Goal: Task Accomplishment & Management: Manage account settings

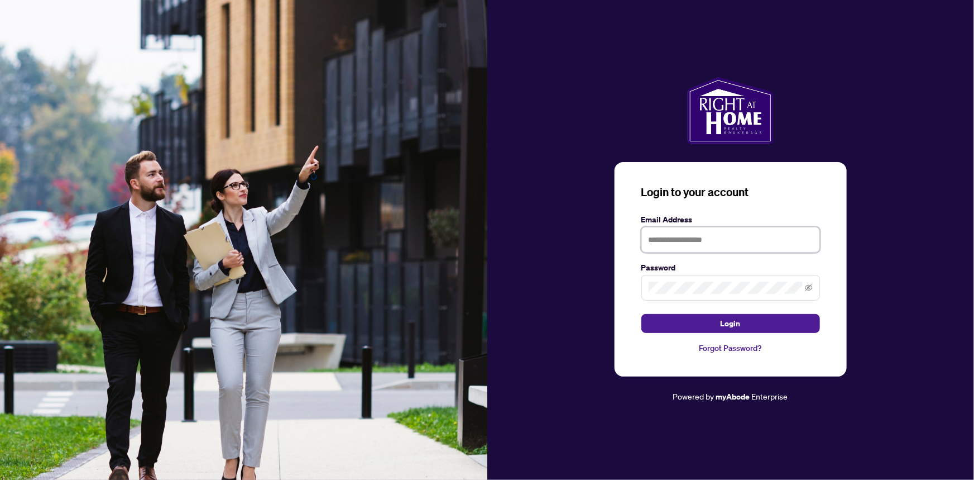
click at [681, 240] on input "text" at bounding box center [731, 240] width 179 height 26
type input "**********"
click at [642, 314] on button "Login" at bounding box center [731, 323] width 179 height 19
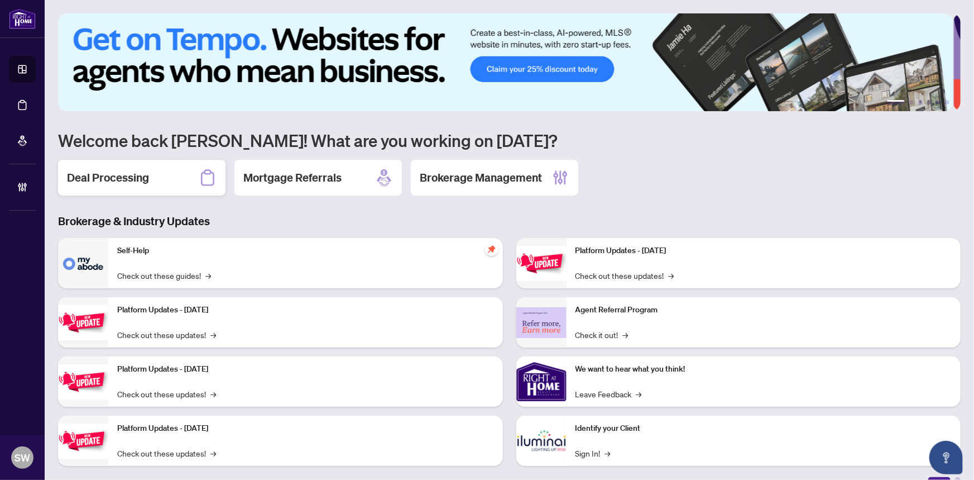
click at [127, 178] on h2 "Deal Processing" at bounding box center [108, 178] width 82 height 16
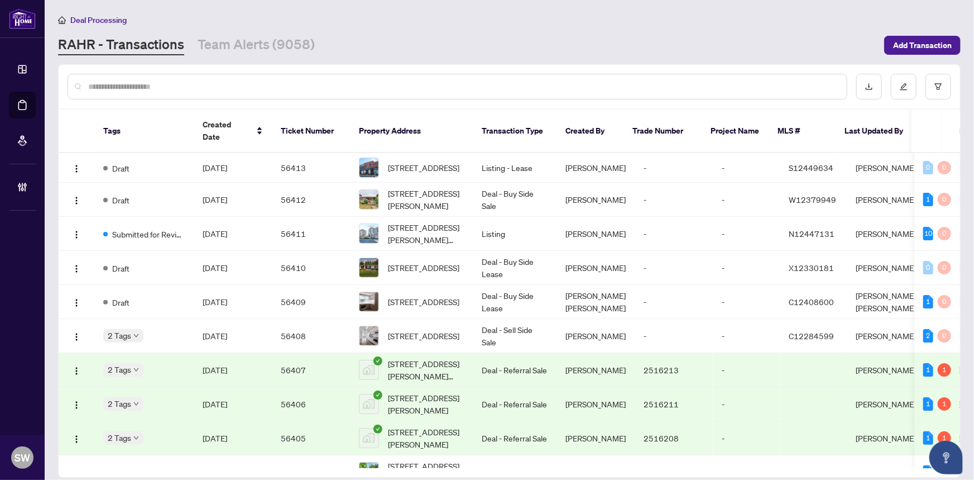
click at [136, 84] on input "text" at bounding box center [463, 86] width 750 height 12
paste input "*****"
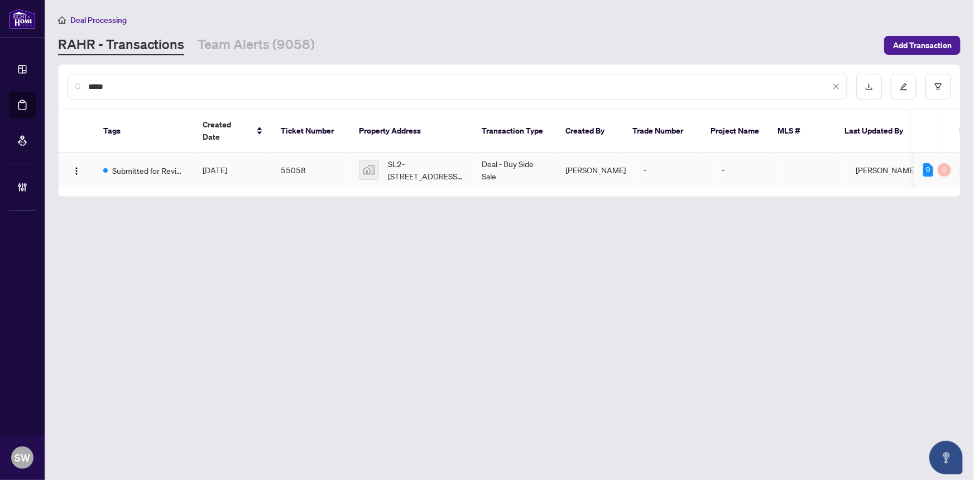
type input "*****"
click at [254, 157] on td "Sep/28/2025" at bounding box center [233, 170] width 78 height 34
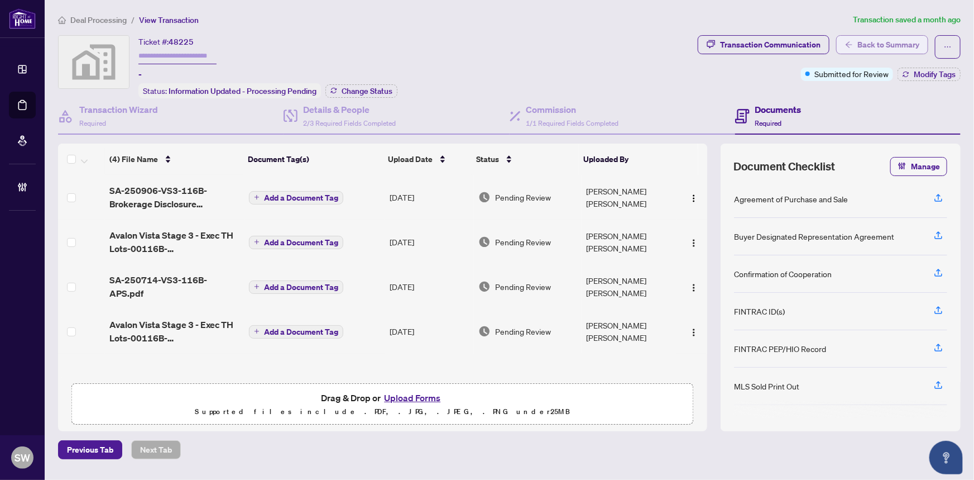
click at [880, 45] on span "Back to Summary" at bounding box center [889, 45] width 62 height 18
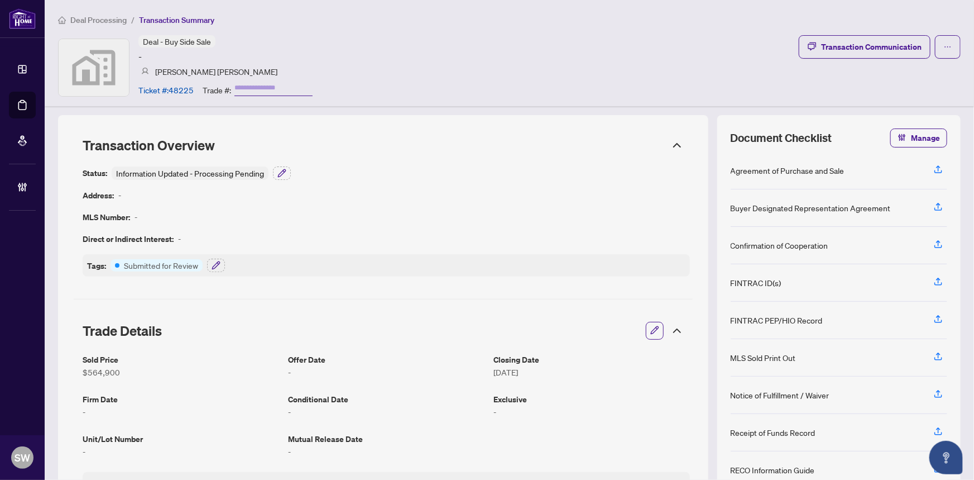
click at [650, 326] on icon "button" at bounding box center [654, 330] width 9 height 9
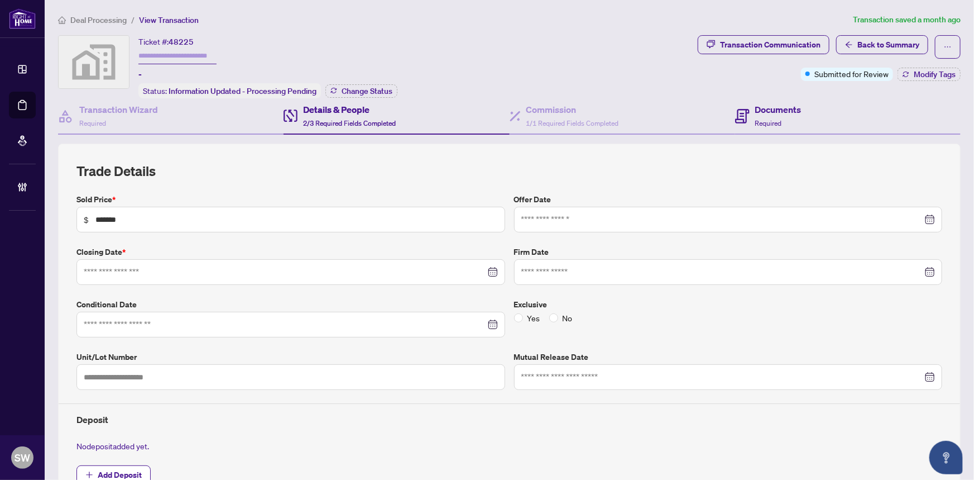
type input "**********"
click at [867, 48] on span "Back to Summary" at bounding box center [889, 45] width 62 height 18
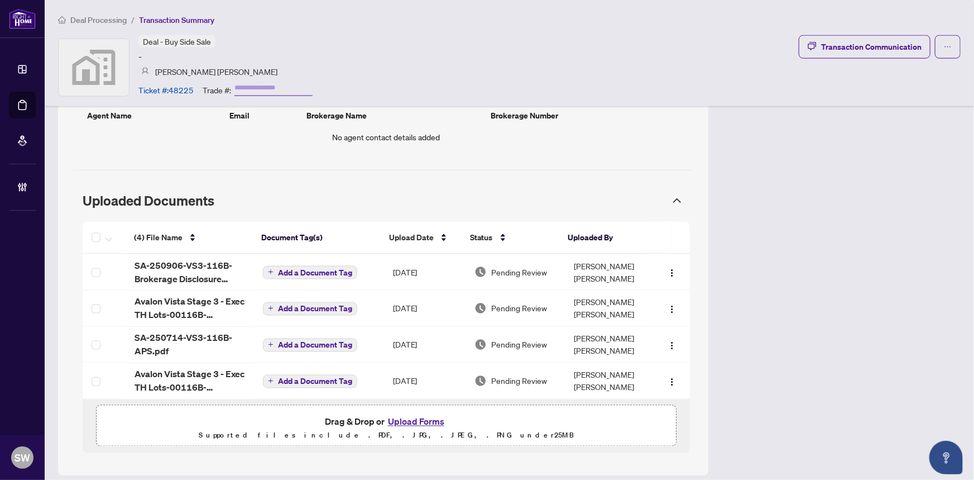
scroll to position [787, 0]
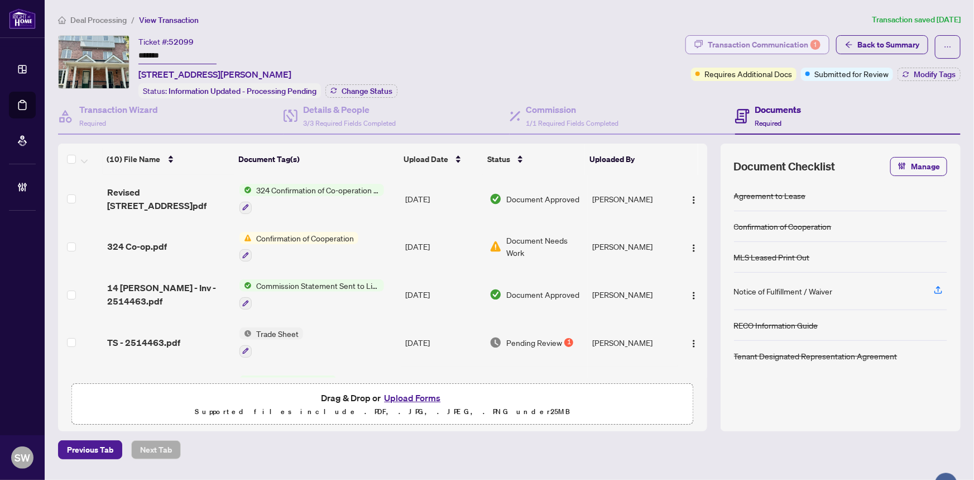
click at [773, 41] on div "Transaction Communication 1" at bounding box center [764, 45] width 113 height 18
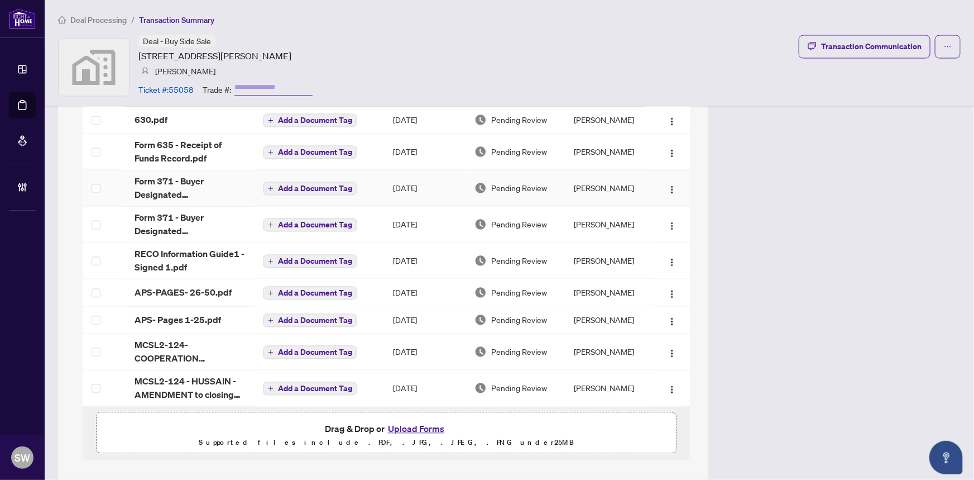
scroll to position [1052, 0]
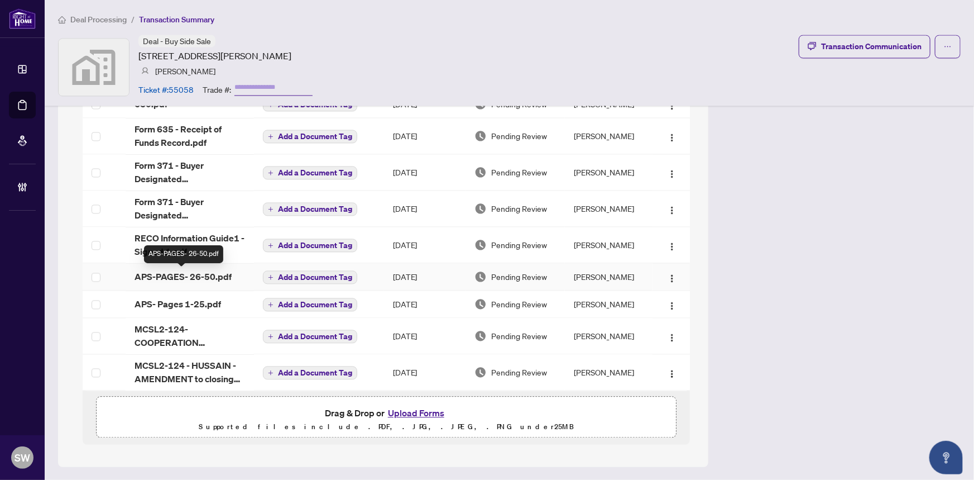
click at [198, 276] on span "APS-PAGES- 26-50.pdf" at bounding box center [183, 276] width 97 height 13
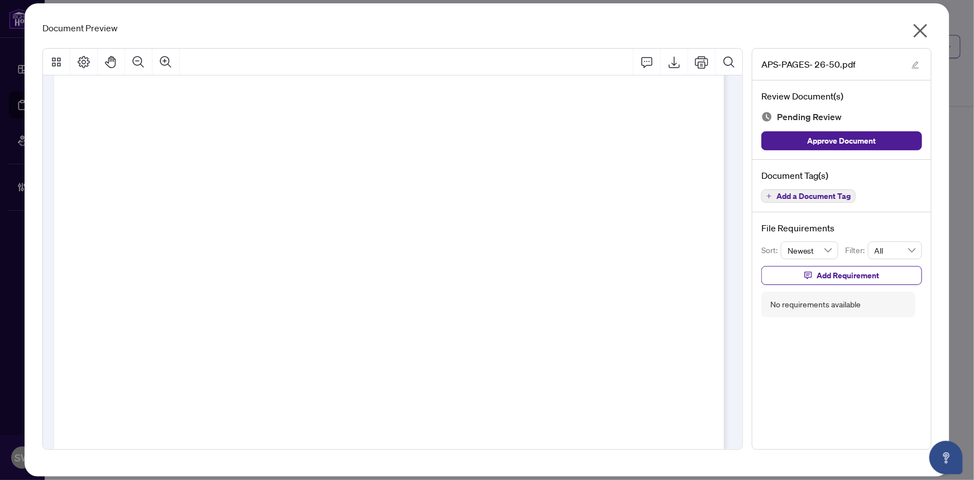
scroll to position [9081, 0]
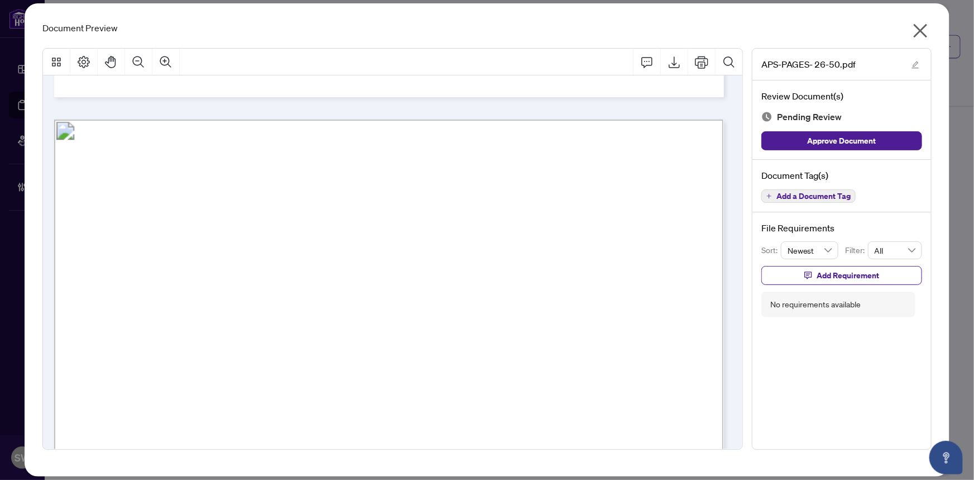
click at [927, 27] on icon "close" at bounding box center [921, 31] width 18 height 18
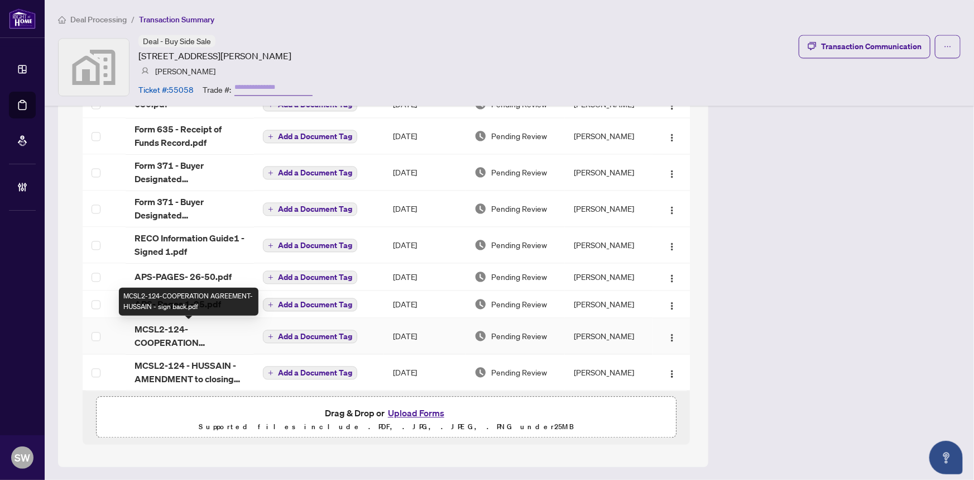
click at [197, 338] on span "MCSL2-124-COOPERATION AGREEMENT-HUSSAIN - sign back.pdf" at bounding box center [190, 336] width 111 height 27
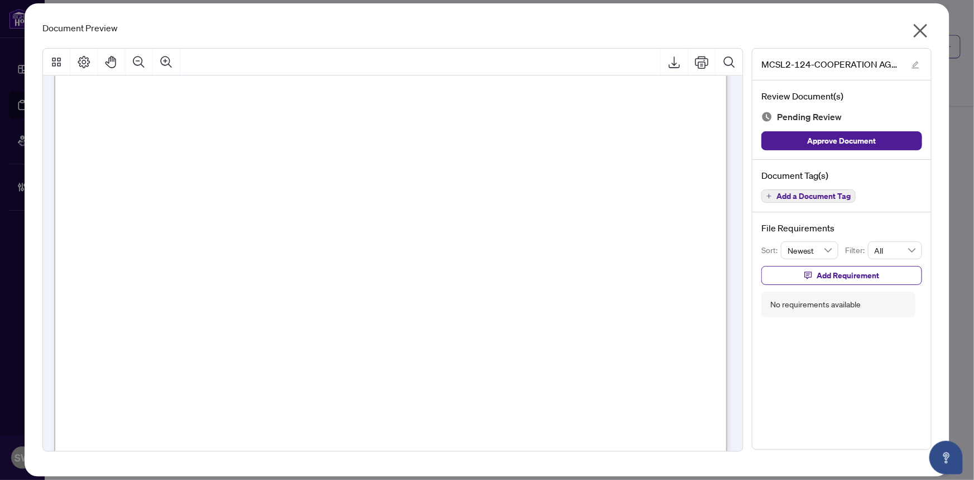
scroll to position [40, 0]
click at [791, 192] on span "Add a Document Tag" at bounding box center [814, 196] width 74 height 8
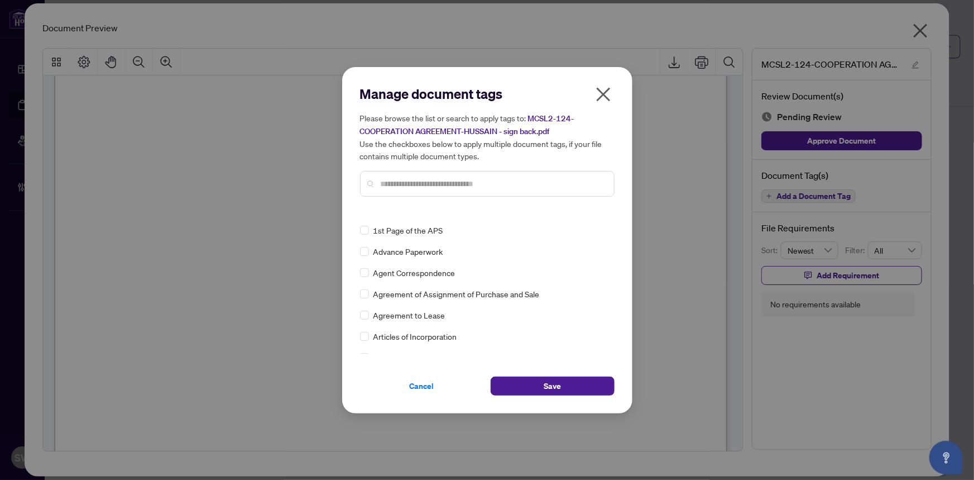
scroll to position [0, 0]
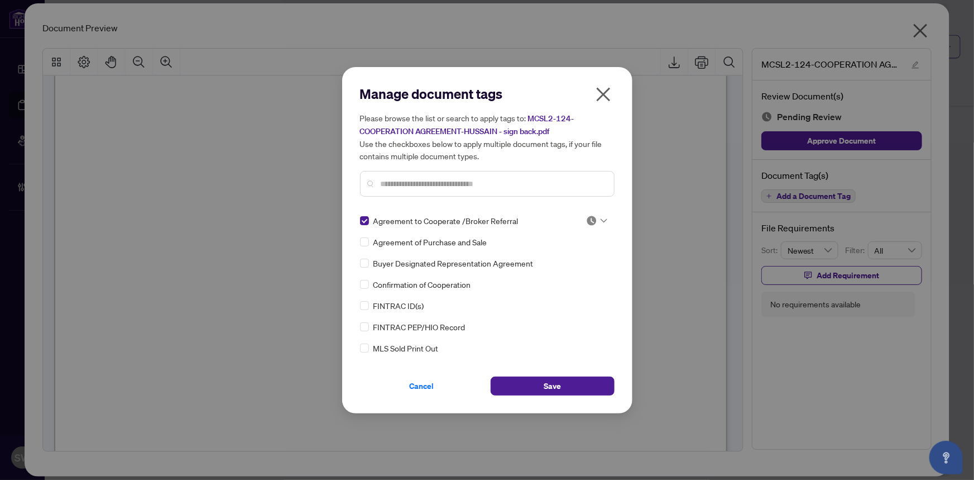
click at [593, 218] on img at bounding box center [591, 220] width 11 height 11
click at [575, 272] on div "Approved" at bounding box center [559, 275] width 71 height 12
click at [571, 382] on button "Save" at bounding box center [553, 385] width 124 height 19
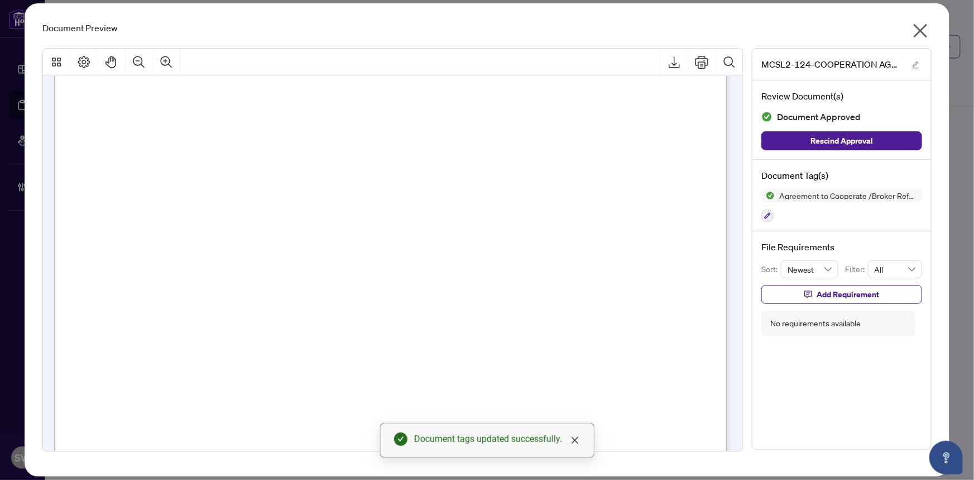
click at [919, 30] on icon "close" at bounding box center [921, 31] width 18 height 18
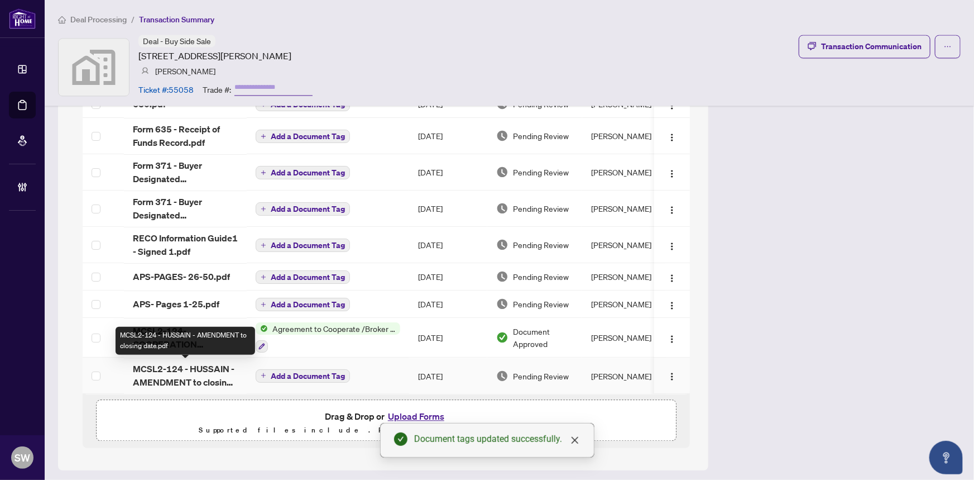
click at [213, 374] on span "MCSL2-124 - HUSSAIN - AMENDMENT to closing date.pdf" at bounding box center [185, 375] width 105 height 27
